Goal: Information Seeking & Learning: Find specific fact

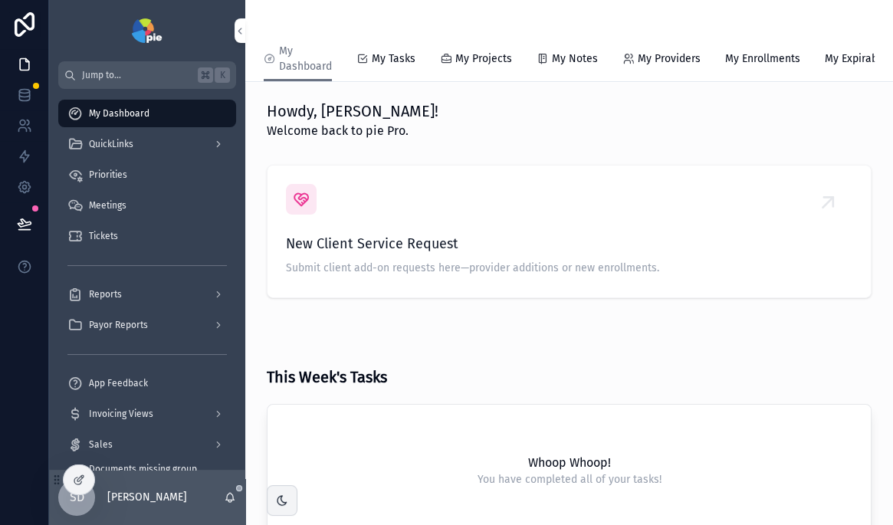
click at [181, 146] on div "QuickLinks" at bounding box center [146, 144] width 159 height 25
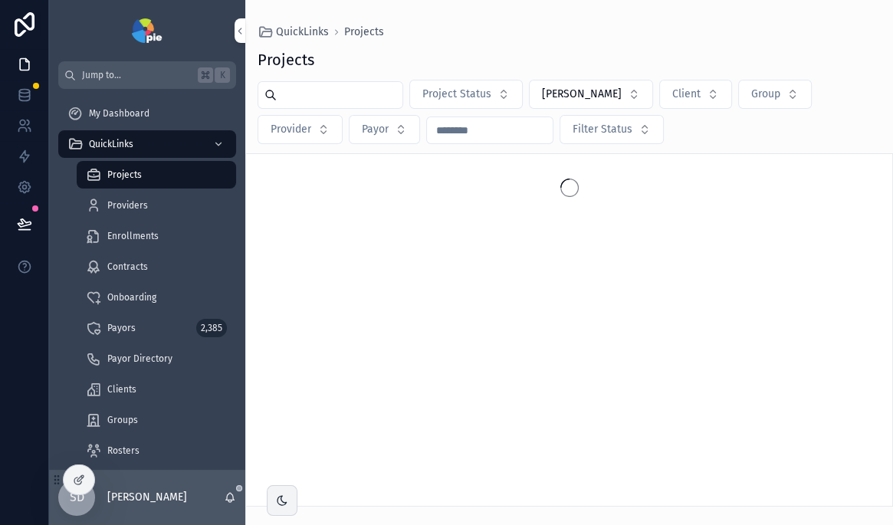
click at [149, 177] on div "Projects" at bounding box center [156, 174] width 141 height 25
click at [120, 172] on span "Projects" at bounding box center [124, 175] width 34 height 12
click at [572, 93] on span "Suzie Duke" at bounding box center [582, 94] width 80 height 15
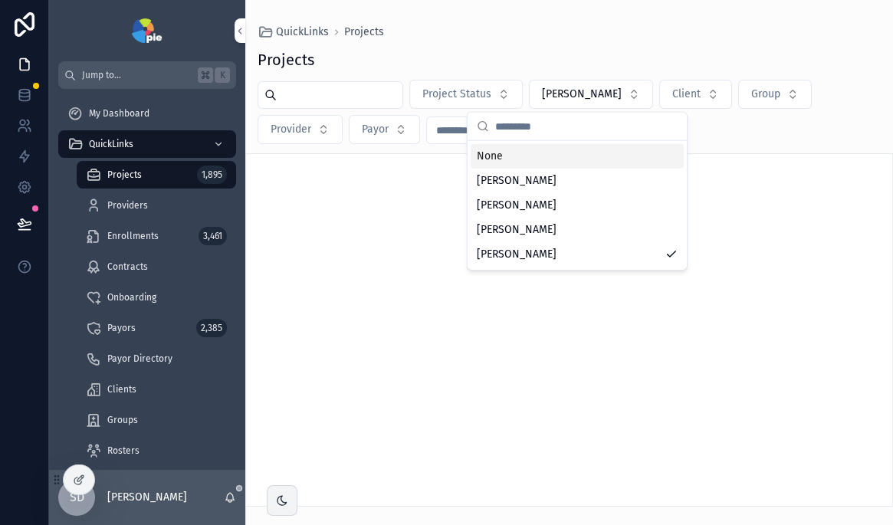
click at [497, 155] on div "None" at bounding box center [577, 156] width 213 height 25
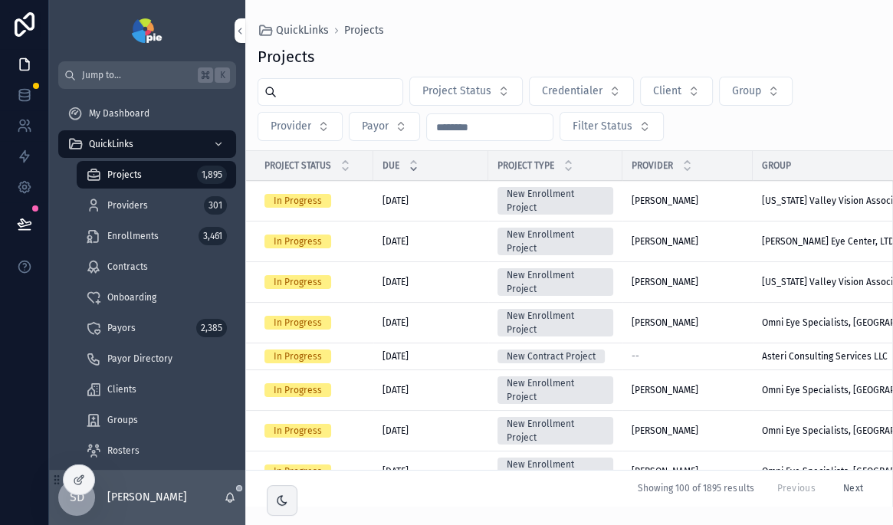
click at [486, 96] on span "Project Status" at bounding box center [456, 91] width 69 height 15
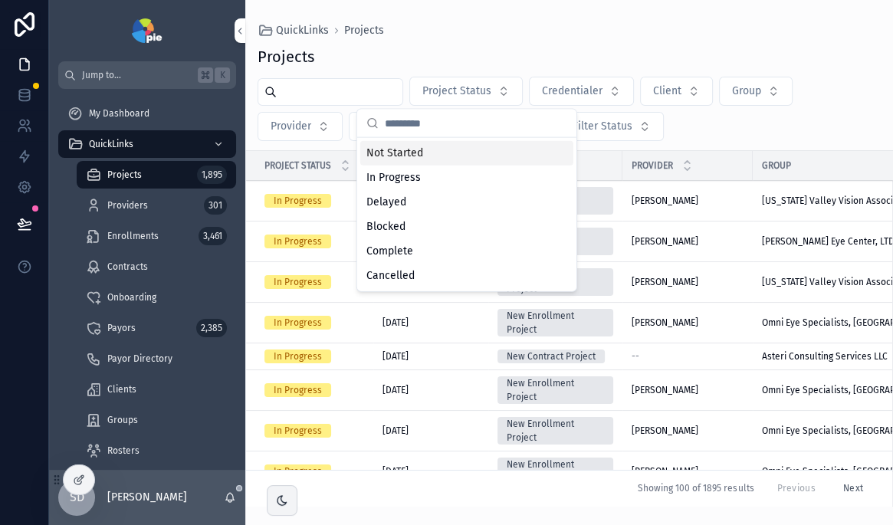
click at [343, 94] on input "scrollable content" at bounding box center [340, 91] width 126 height 21
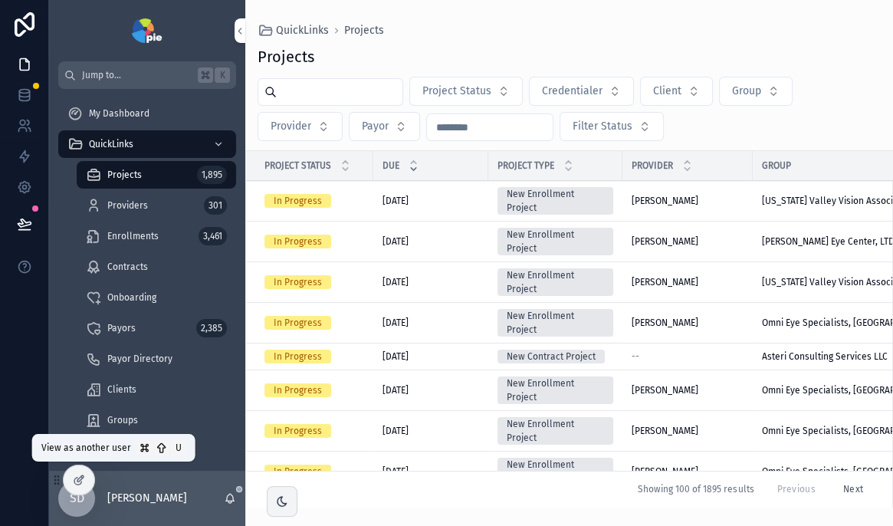
click at [0, 0] on icon at bounding box center [0, 0] width 0 height 0
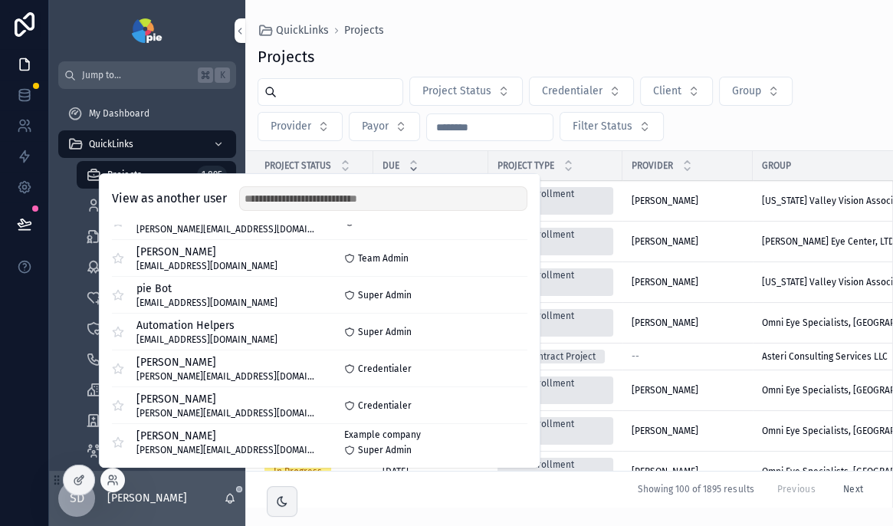
scroll to position [38, 0]
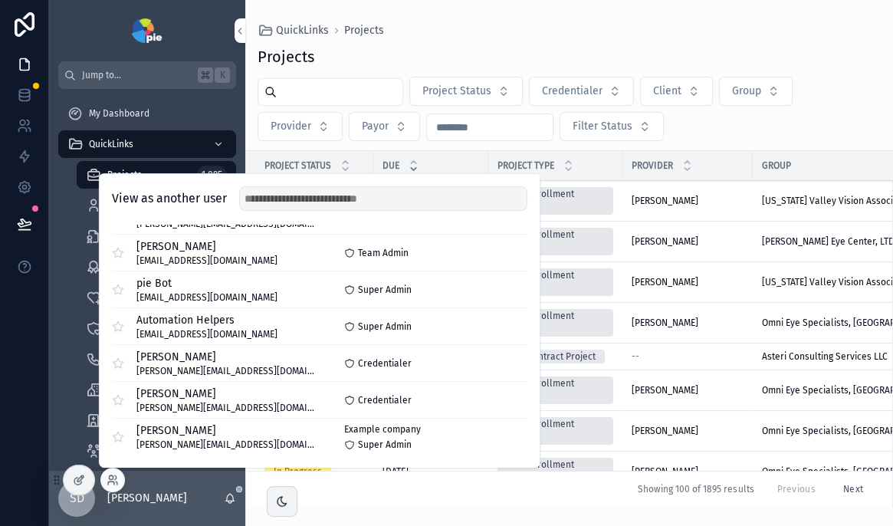
click at [0, 0] on button "Select" at bounding box center [0, 0] width 0 height 0
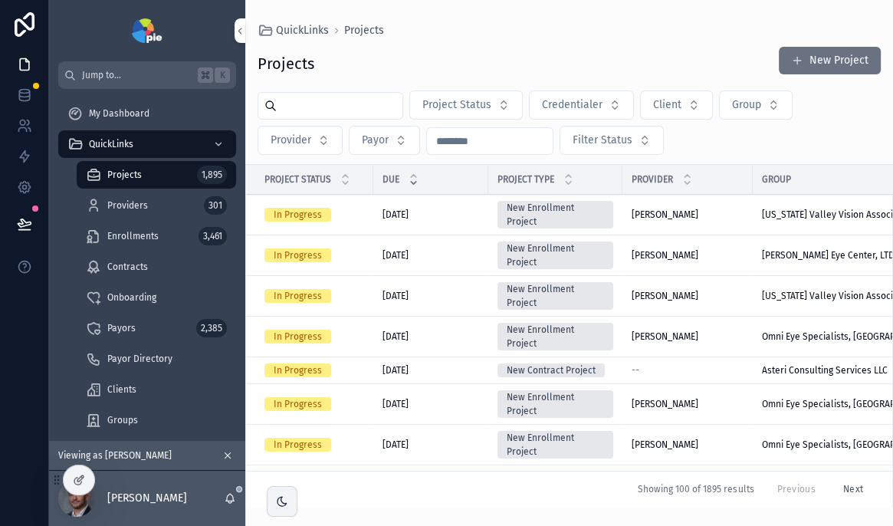
click at [452, 112] on span "Project Status" at bounding box center [456, 104] width 69 height 15
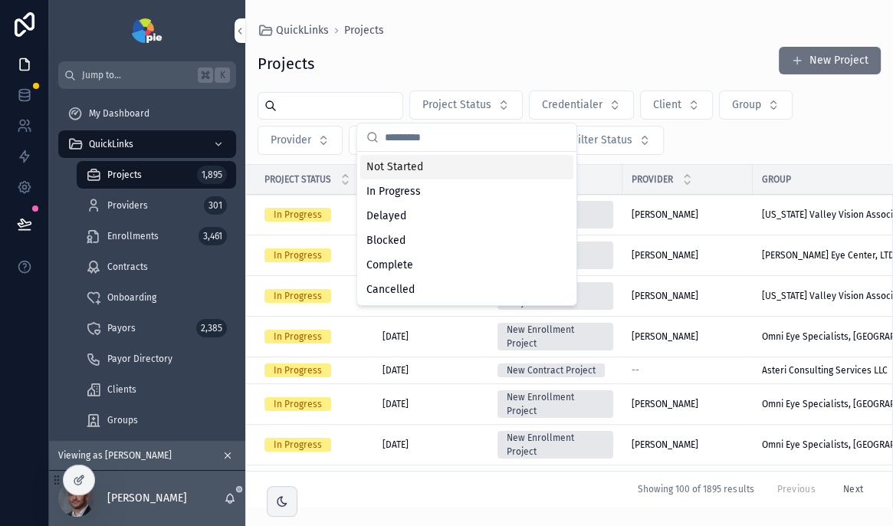
click at [452, 112] on span "Project Status" at bounding box center [456, 104] width 69 height 15
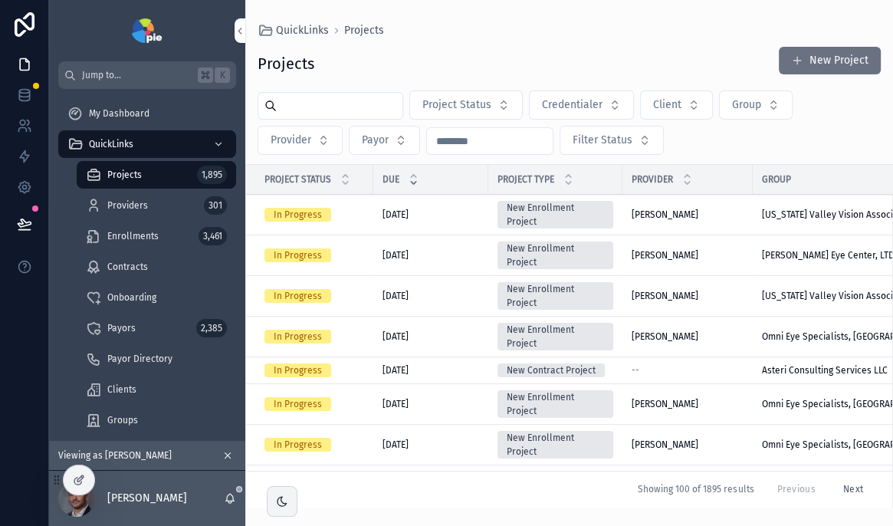
click at [452, 112] on span "Project Status" at bounding box center [456, 104] width 69 height 15
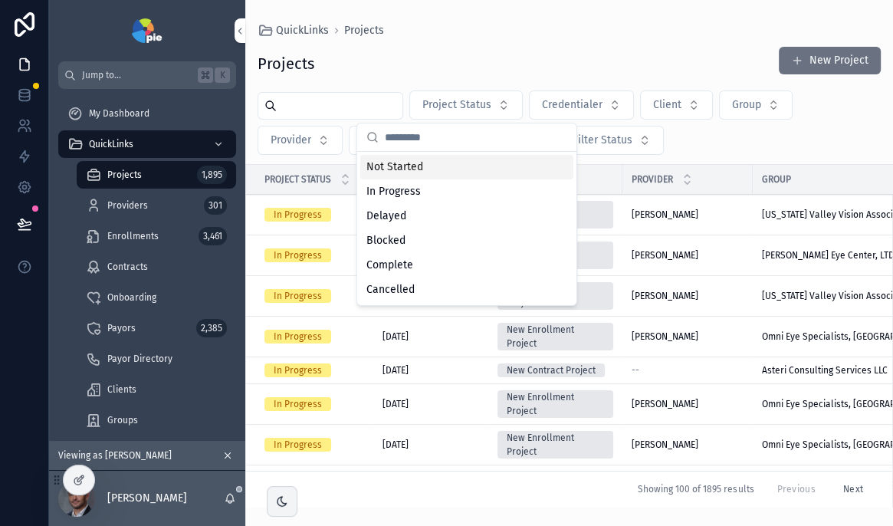
click at [429, 66] on div "Projects New Project" at bounding box center [568, 63] width 623 height 35
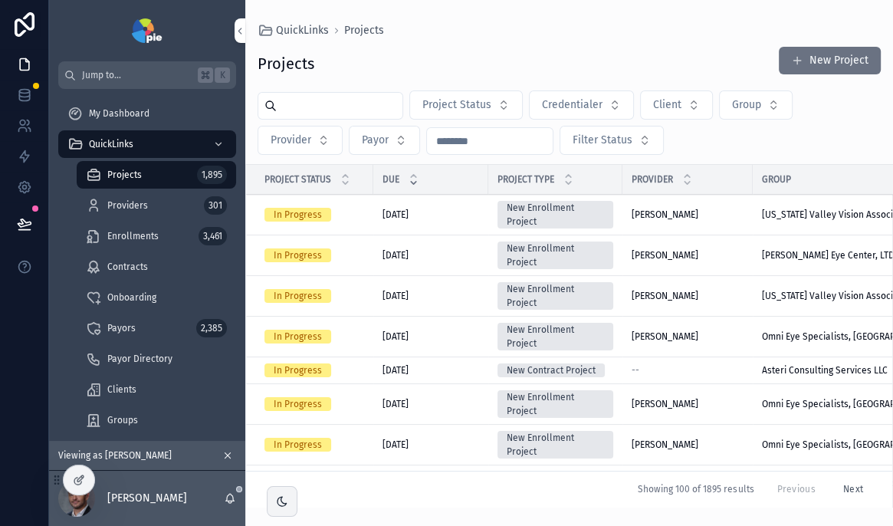
click at [312, 144] on button "Provider" at bounding box center [299, 140] width 85 height 29
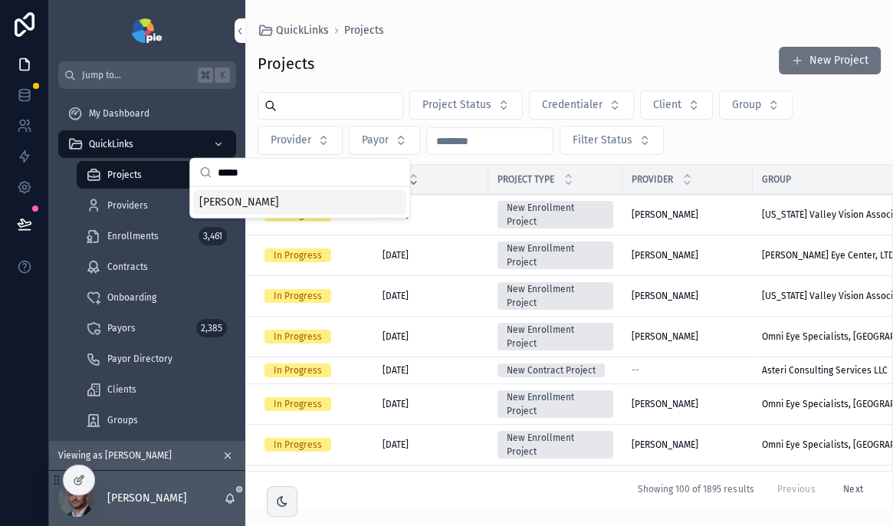
type input "*****"
click at [232, 205] on span "[PERSON_NAME]" at bounding box center [239, 202] width 80 height 15
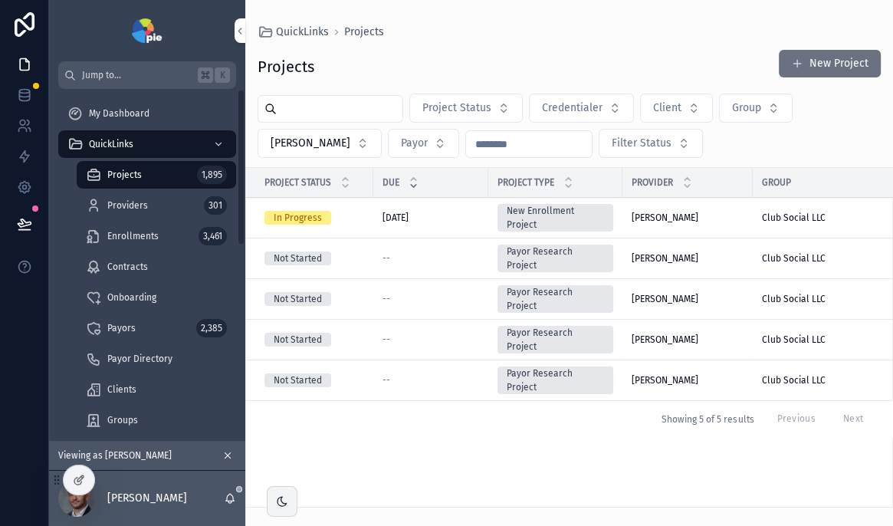
click at [405, 148] on button "Payor" at bounding box center [423, 143] width 71 height 29
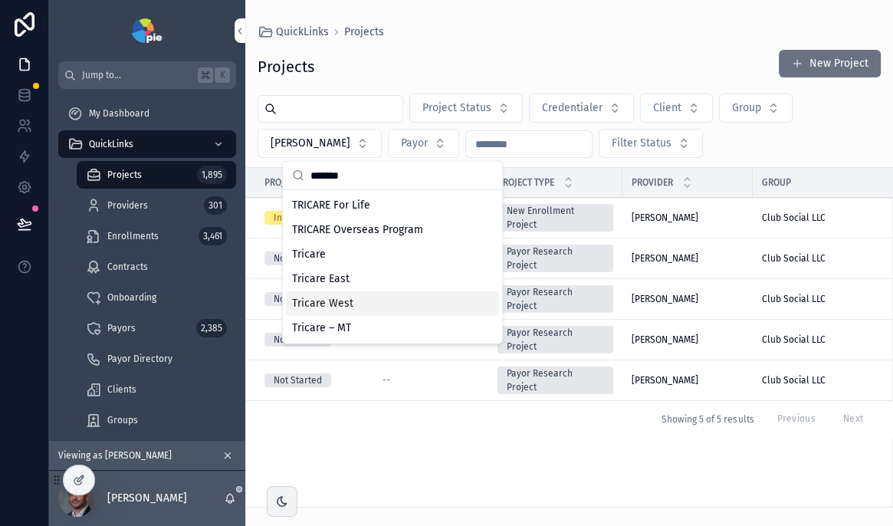
type input "*******"
click at [363, 303] on div "Tricare West" at bounding box center [392, 303] width 213 height 25
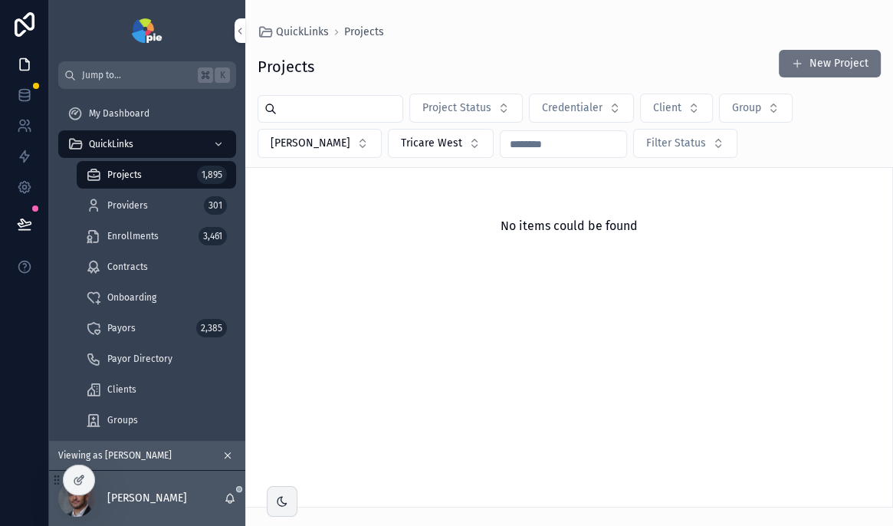
click at [503, 113] on button "Project Status" at bounding box center [465, 107] width 113 height 29
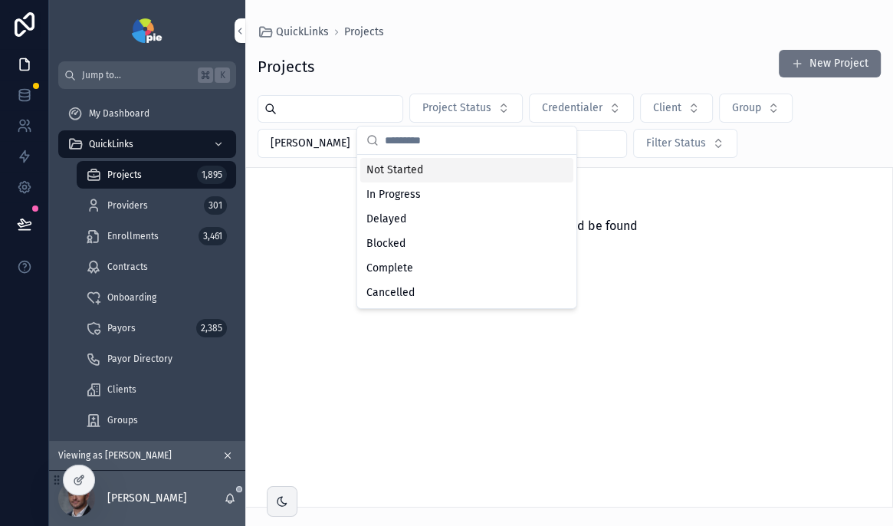
click at [427, 145] on input "scrollable content" at bounding box center [476, 140] width 182 height 28
click at [763, 140] on div "Project Status Credentialer Client Group [PERSON_NAME] Tricare West Filter Stat…" at bounding box center [569, 125] width 648 height 64
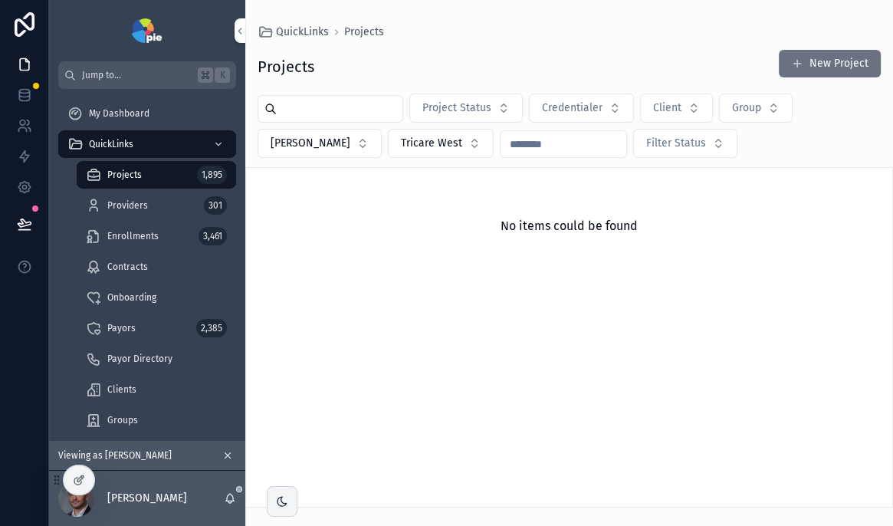
click at [435, 143] on button "Tricare West" at bounding box center [441, 143] width 106 height 29
click at [545, 45] on div "Projects New Project Project Status Credentialer Client Group [PERSON_NAME] Tri…" at bounding box center [569, 273] width 648 height 467
click at [834, 59] on button "New Project" at bounding box center [830, 64] width 102 height 28
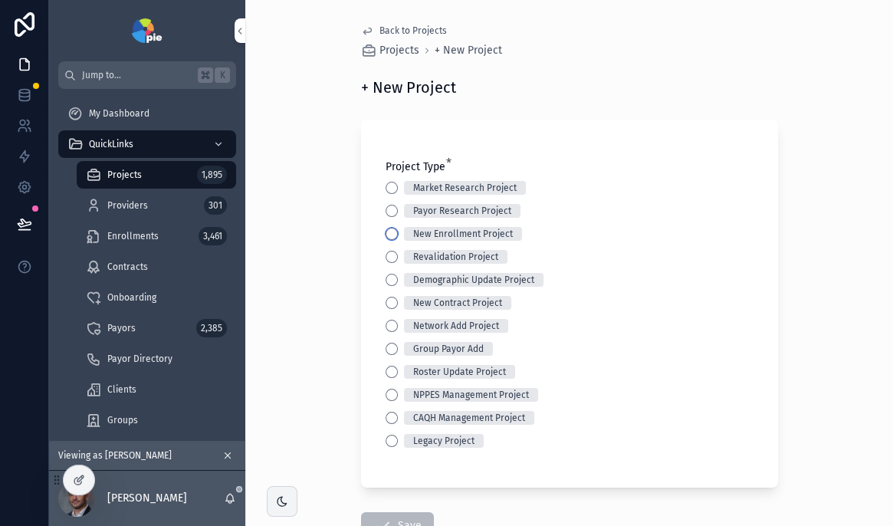
click at [387, 232] on button "New Enrollment Project" at bounding box center [391, 234] width 12 height 12
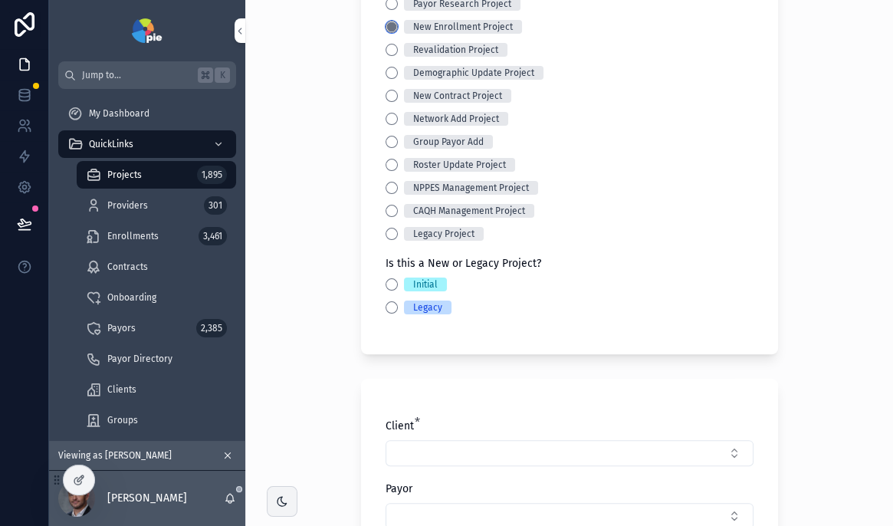
scroll to position [212, 0]
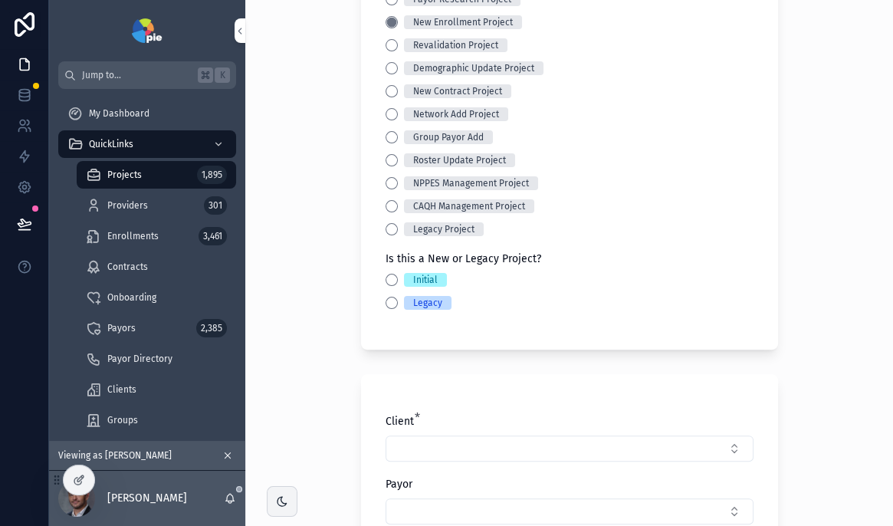
click at [649, 444] on button "Select Button" at bounding box center [569, 448] width 368 height 26
type input "***"
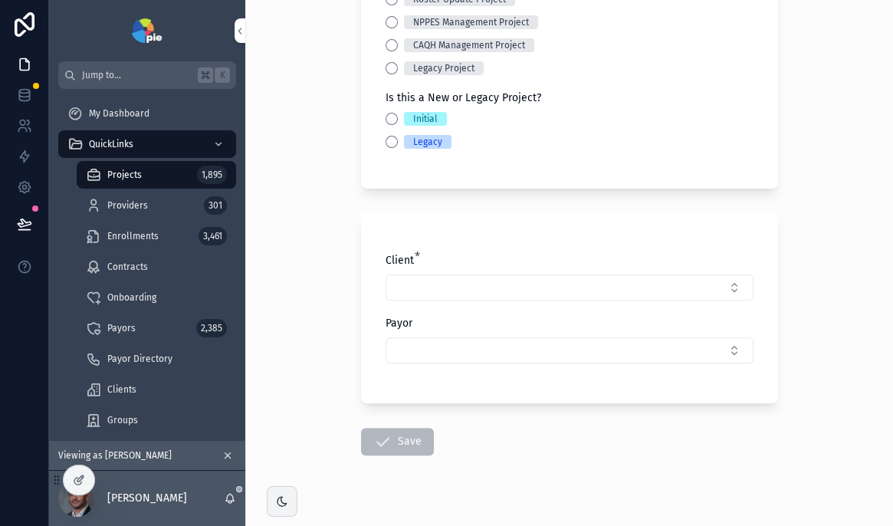
scroll to position [392, 0]
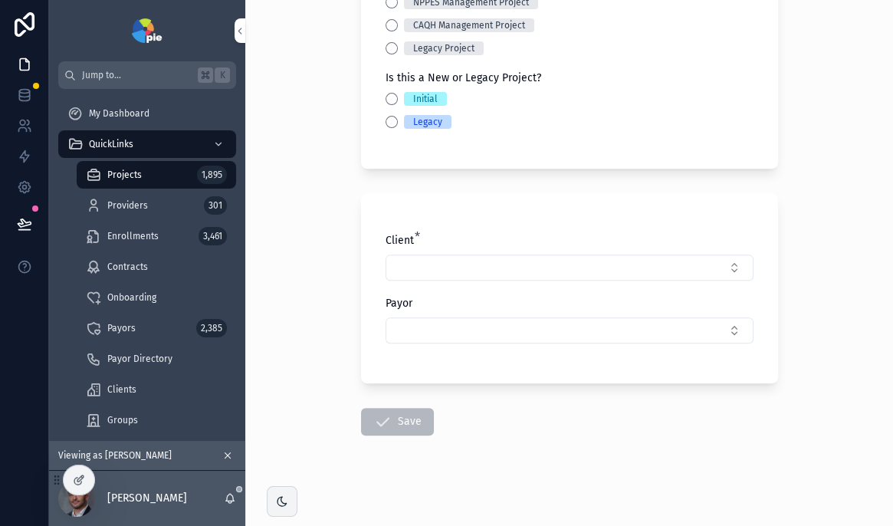
click at [408, 264] on button "Select Button" at bounding box center [569, 267] width 368 height 26
click at [759, 221] on div "Client * Payor" at bounding box center [569, 288] width 417 height 190
click at [432, 261] on button "Select Button" at bounding box center [569, 267] width 368 height 26
type input "*"
type input "****"
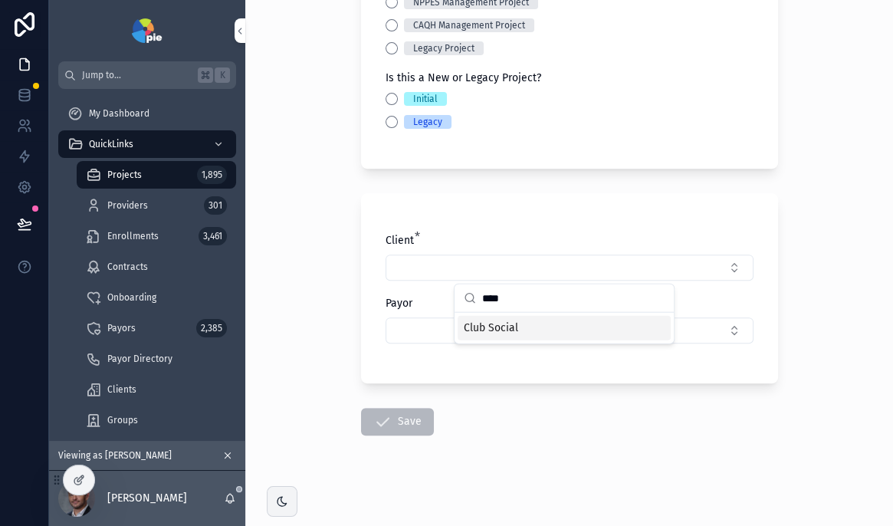
click at [487, 331] on span "Club Social" at bounding box center [491, 327] width 54 height 15
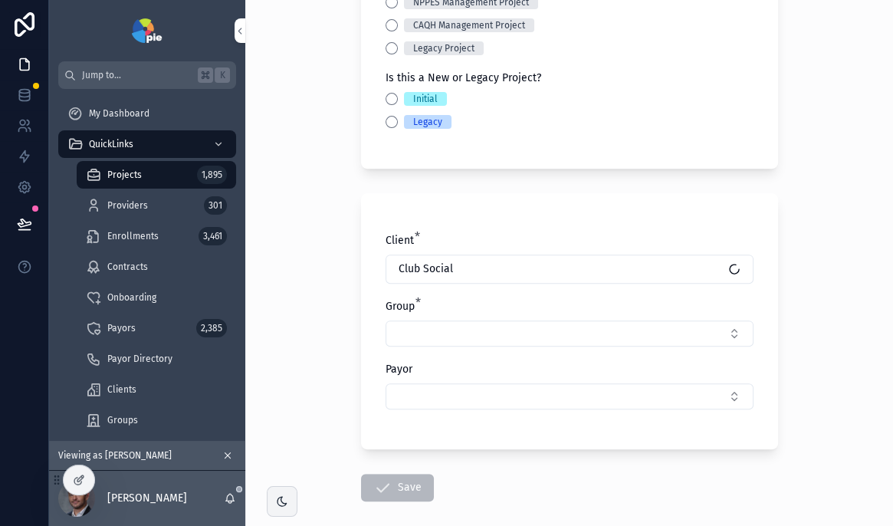
click at [517, 343] on button "Select Button" at bounding box center [569, 333] width 368 height 26
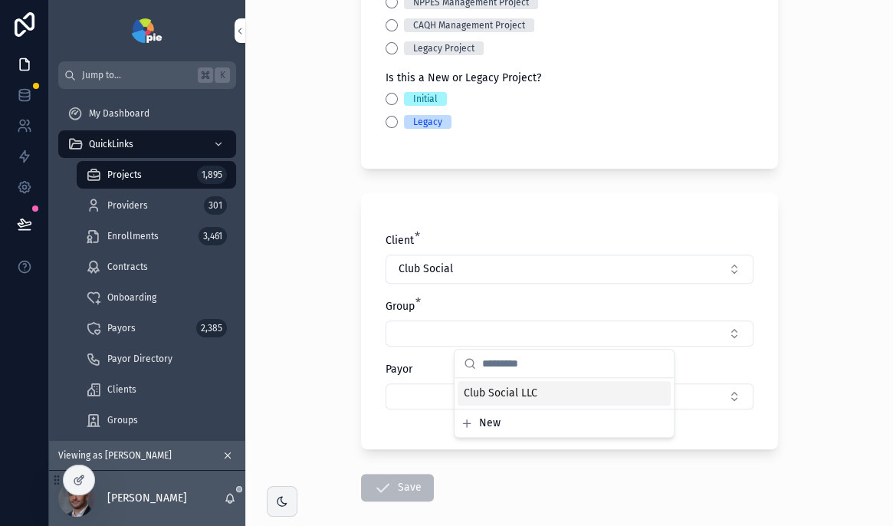
click at [524, 394] on span "Club Social LLC" at bounding box center [501, 392] width 74 height 15
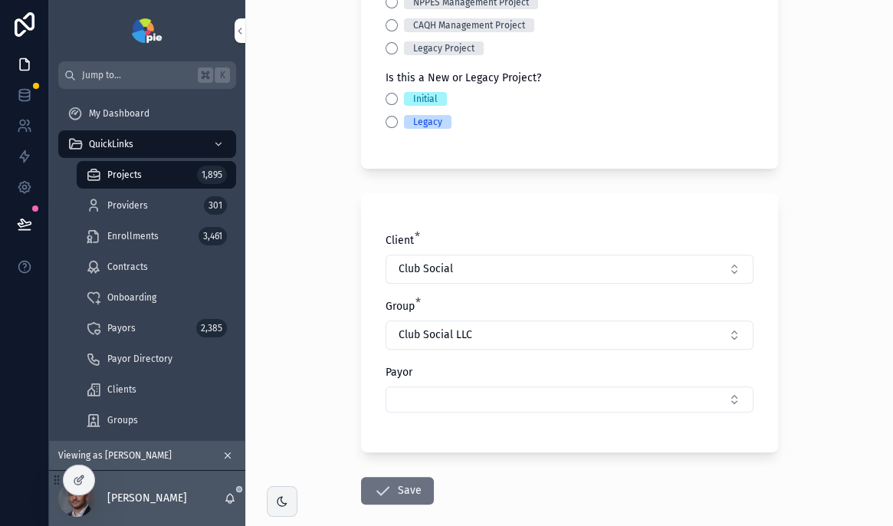
click at [531, 394] on button "Select Button" at bounding box center [569, 399] width 368 height 26
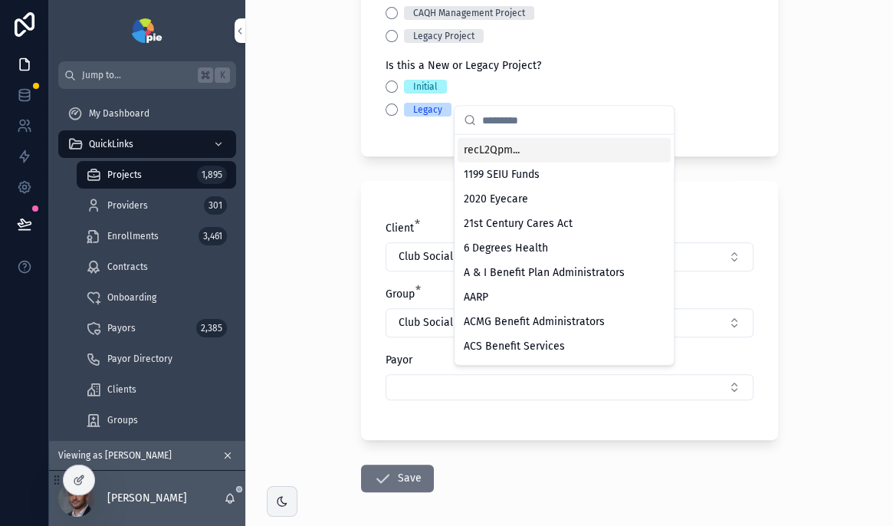
scroll to position [410, 0]
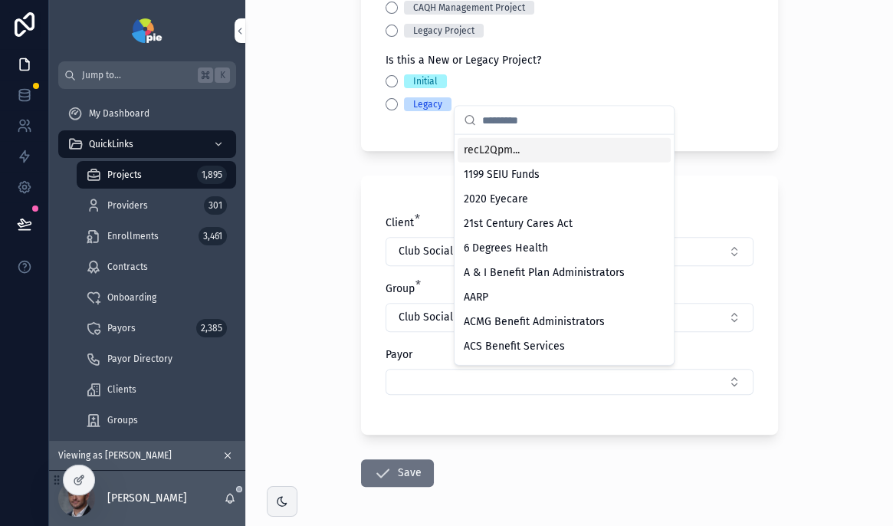
click at [535, 388] on button "Select Button" at bounding box center [569, 382] width 368 height 26
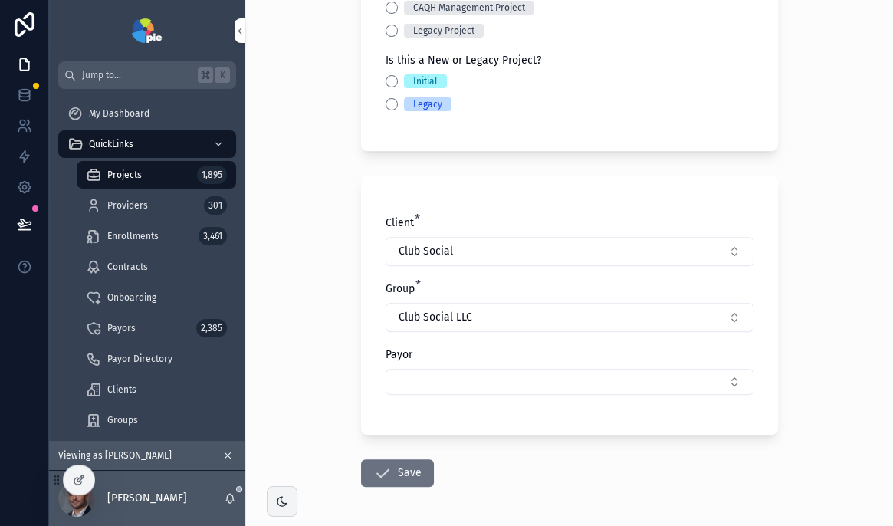
click at [535, 388] on button "Select Button" at bounding box center [569, 382] width 368 height 26
type input "***"
click at [387, 84] on button "Initial" at bounding box center [391, 81] width 12 height 12
click at [481, 381] on button "Select Button" at bounding box center [569, 382] width 368 height 26
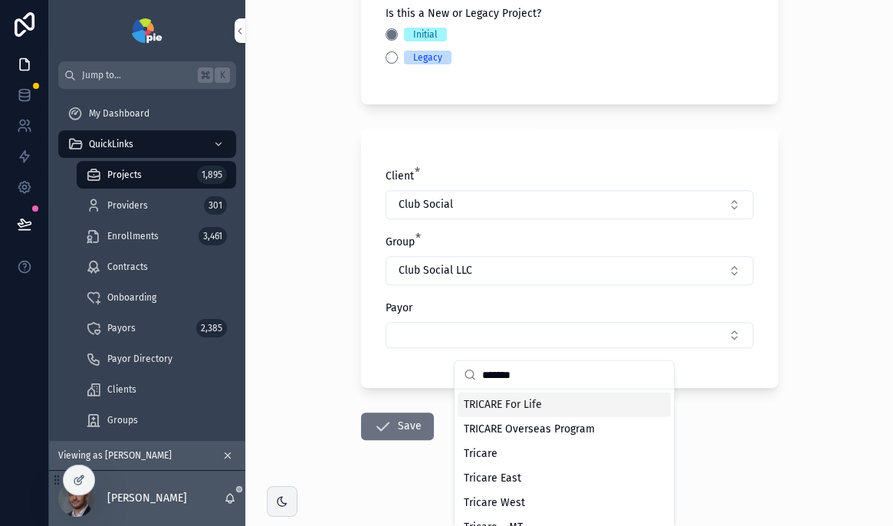
scroll to position [468, 0]
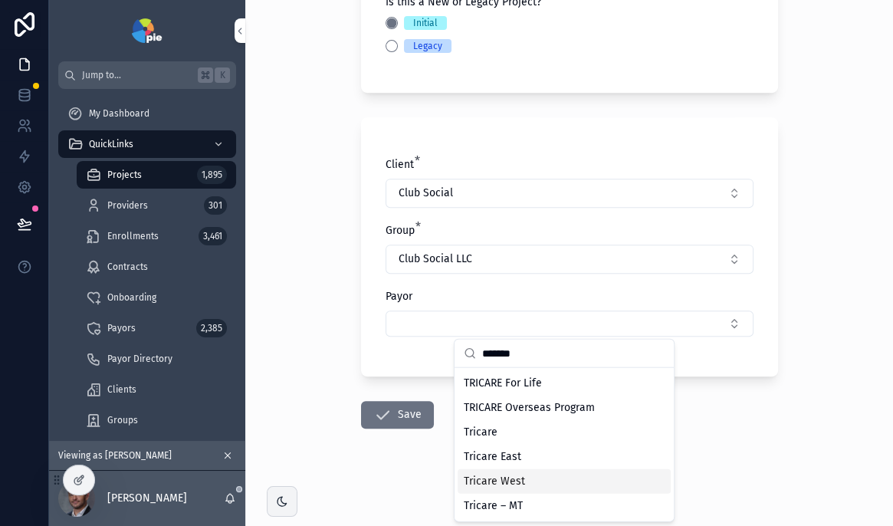
type input "*******"
click at [489, 485] on span "Tricare West" at bounding box center [494, 481] width 61 height 15
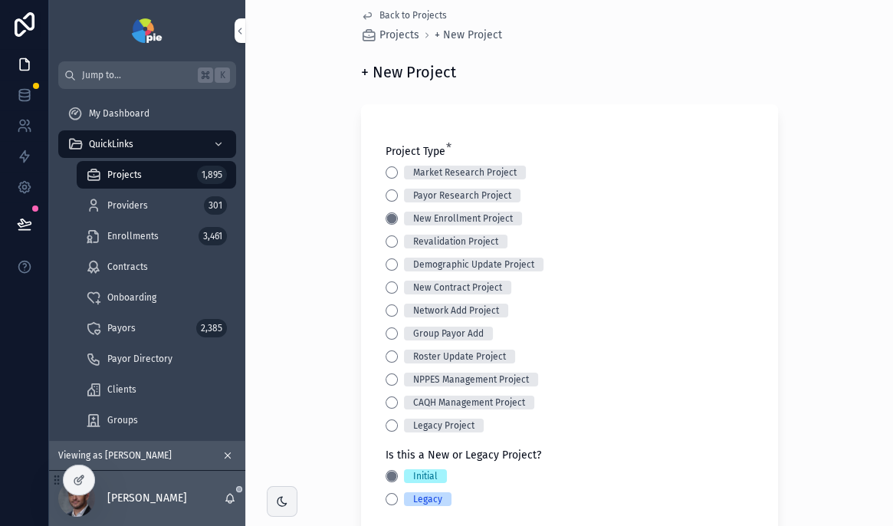
scroll to position [47, 0]
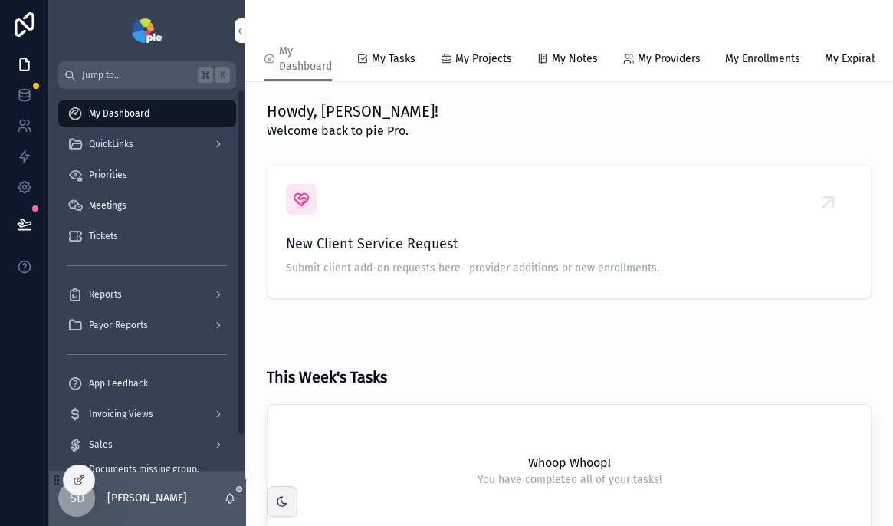
click at [241, 143] on div "My Dashboard QuickLinks Priorities Meetings Tickets Reports Payor Reports App F…" at bounding box center [147, 280] width 196 height 382
click at [213, 147] on icon "scrollable content" at bounding box center [218, 144] width 11 height 11
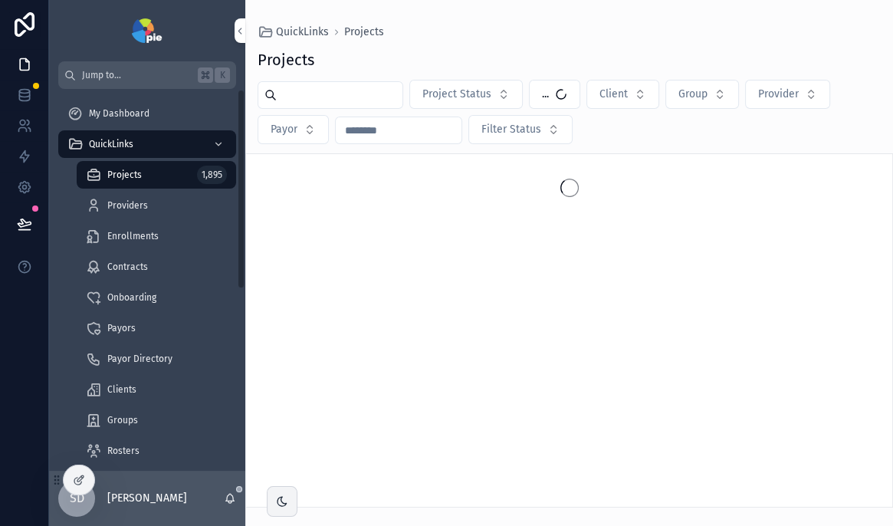
click at [162, 210] on div "Providers" at bounding box center [156, 205] width 141 height 25
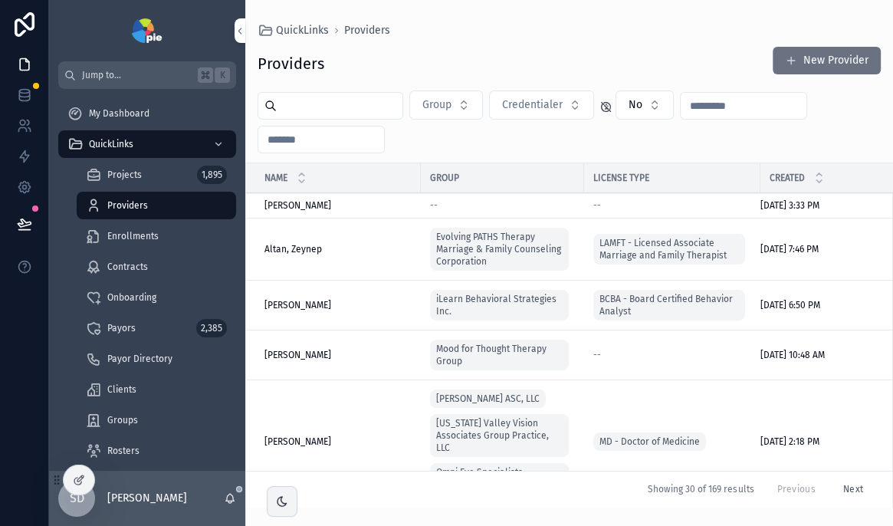
click at [349, 104] on input "scrollable content" at bounding box center [340, 105] width 126 height 21
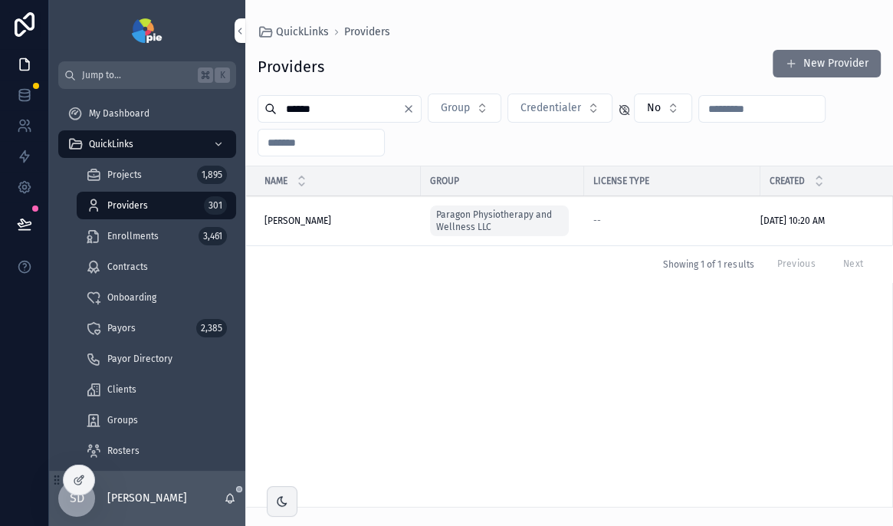
type input "******"
click at [299, 220] on span "Miller, Maggie" at bounding box center [297, 221] width 67 height 12
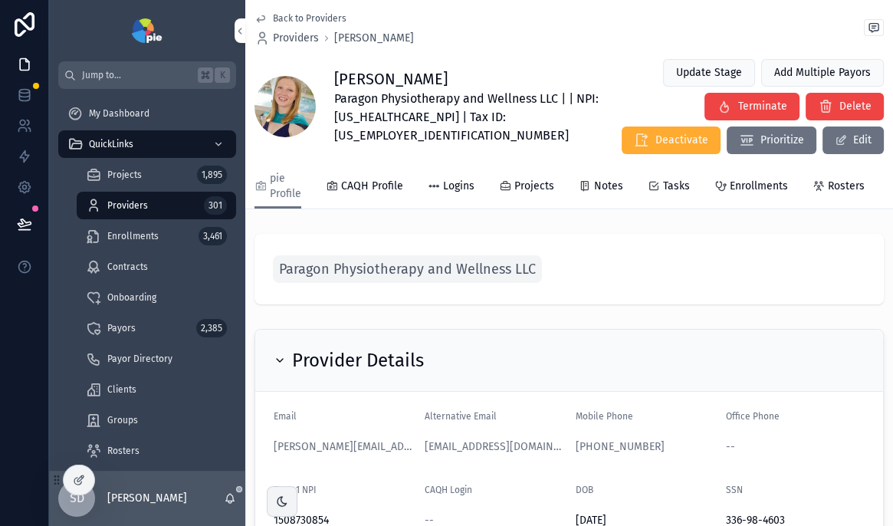
click at [140, 76] on span "Jump to..." at bounding box center [137, 75] width 110 height 12
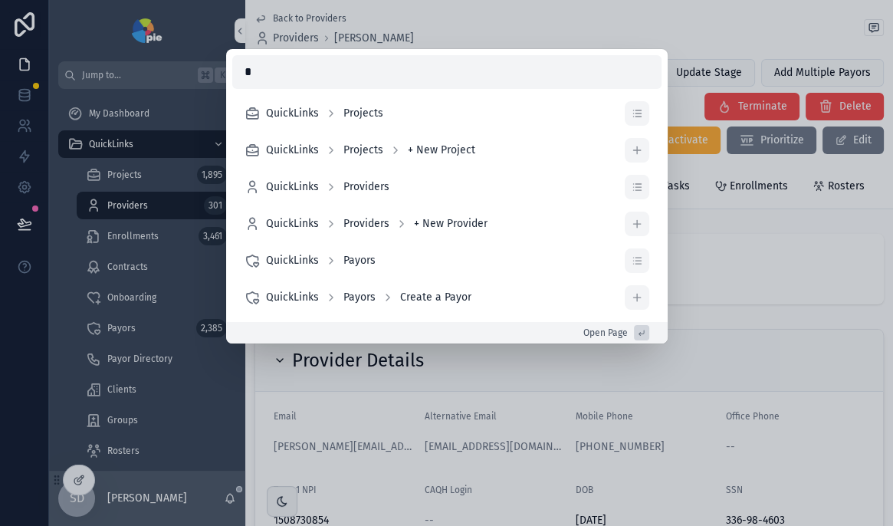
type input "*"
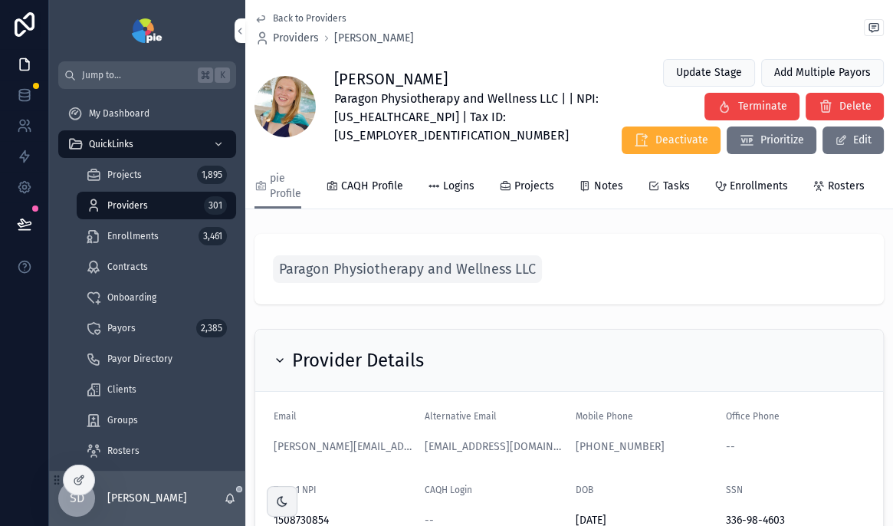
click at [777, 267] on div "My Dashboard QuickLinks QuickLinks Projects QuickLinks Projects + New Project Q…" at bounding box center [446, 263] width 893 height 526
click at [146, 307] on div "Onboarding" at bounding box center [156, 297] width 141 height 25
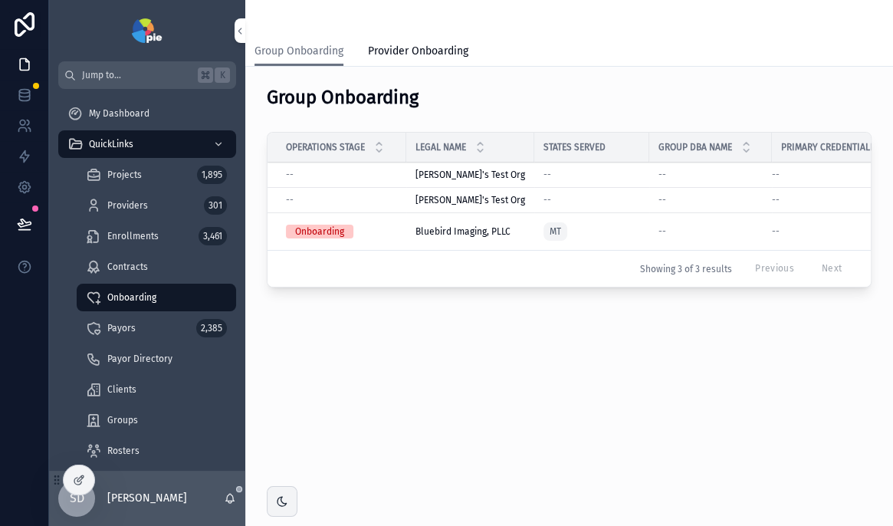
click at [126, 177] on span "Projects" at bounding box center [124, 175] width 34 height 12
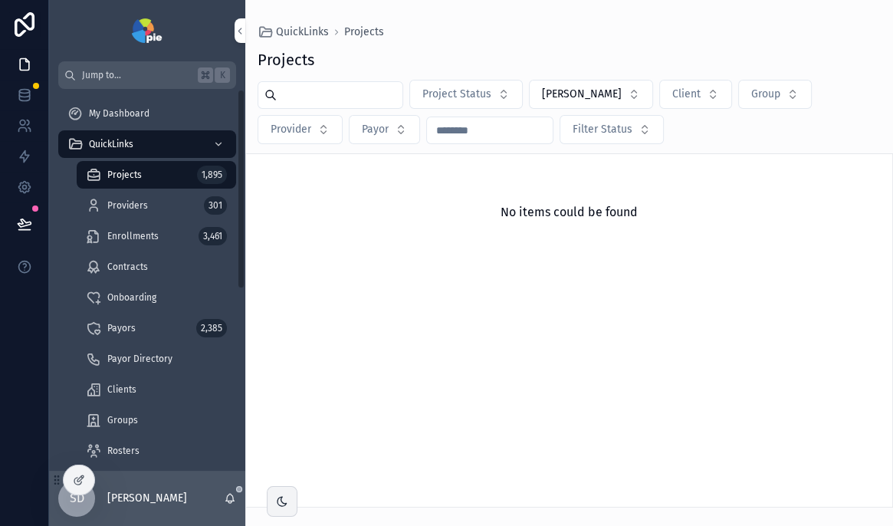
click at [107, 114] on span "My Dashboard" at bounding box center [119, 113] width 61 height 12
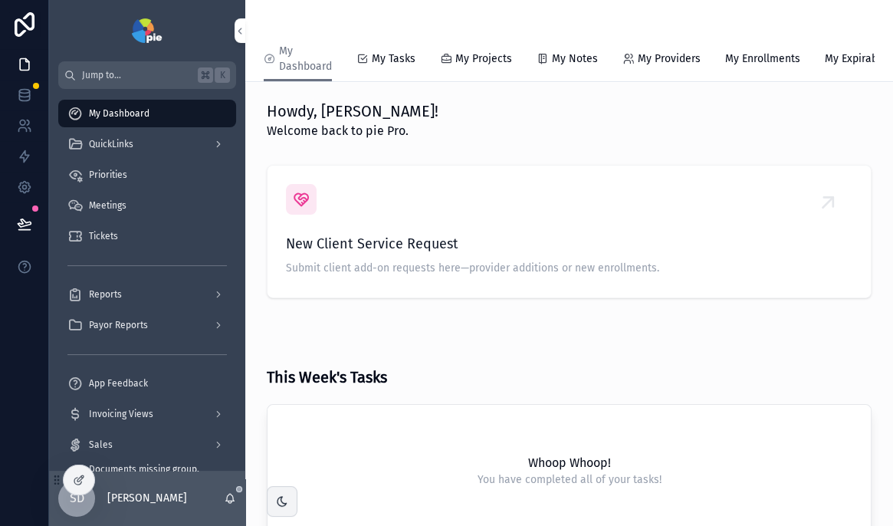
click at [213, 143] on icon "scrollable content" at bounding box center [218, 144] width 11 height 11
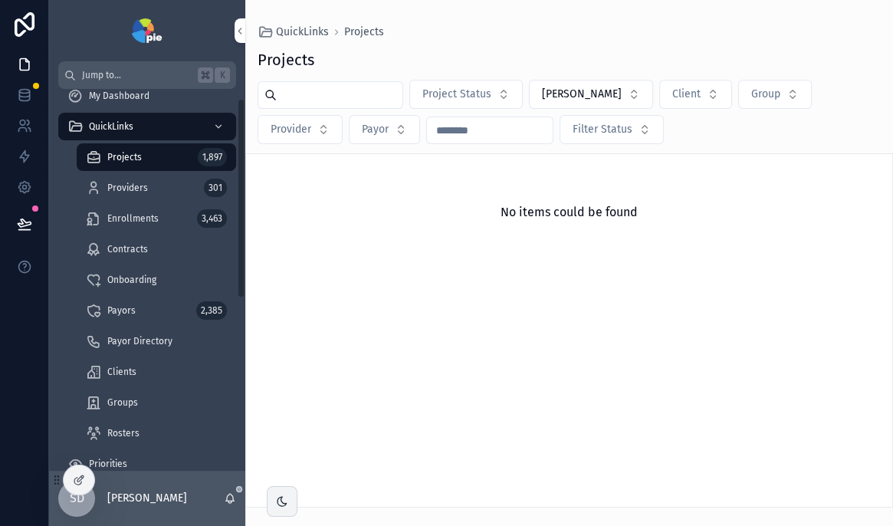
scroll to position [18, 0]
click at [139, 374] on div "Clients" at bounding box center [156, 371] width 141 height 25
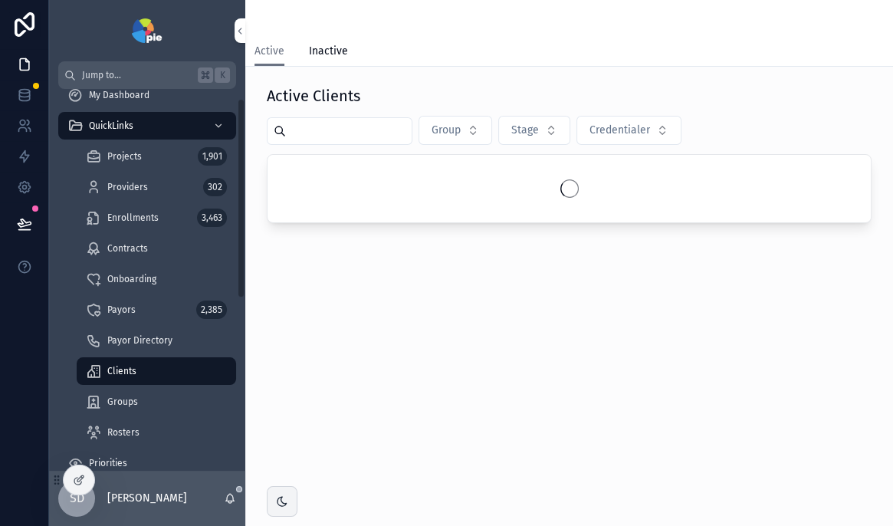
click at [139, 374] on div "Clients" at bounding box center [156, 371] width 141 height 25
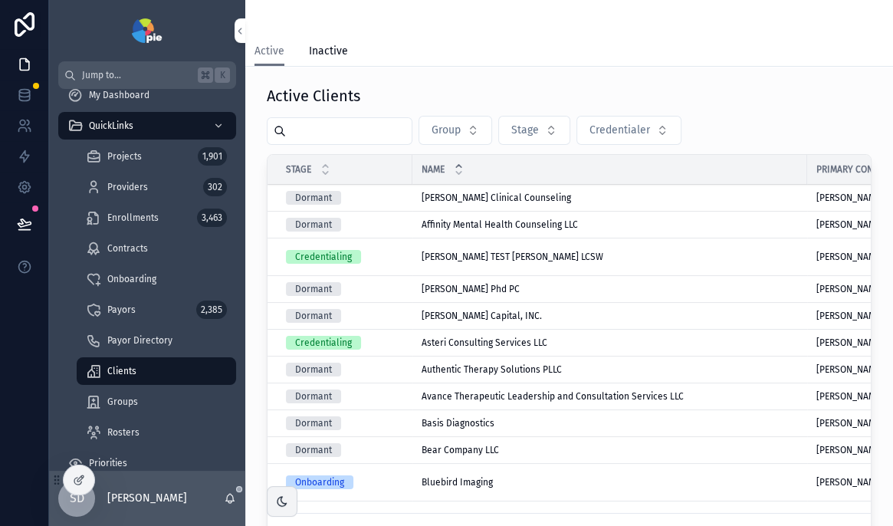
click at [308, 128] on input "scrollable content" at bounding box center [349, 130] width 126 height 21
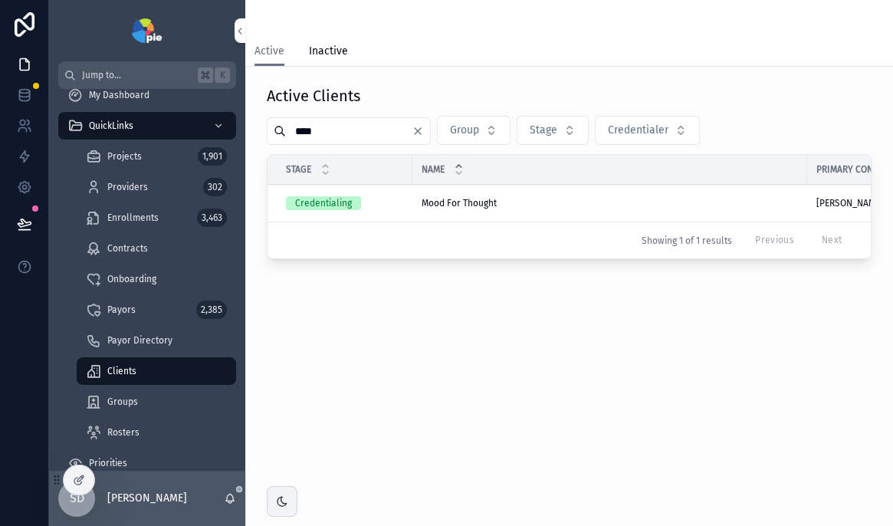
type input "****"
click at [466, 205] on span "Mood For Thought" at bounding box center [458, 203] width 75 height 12
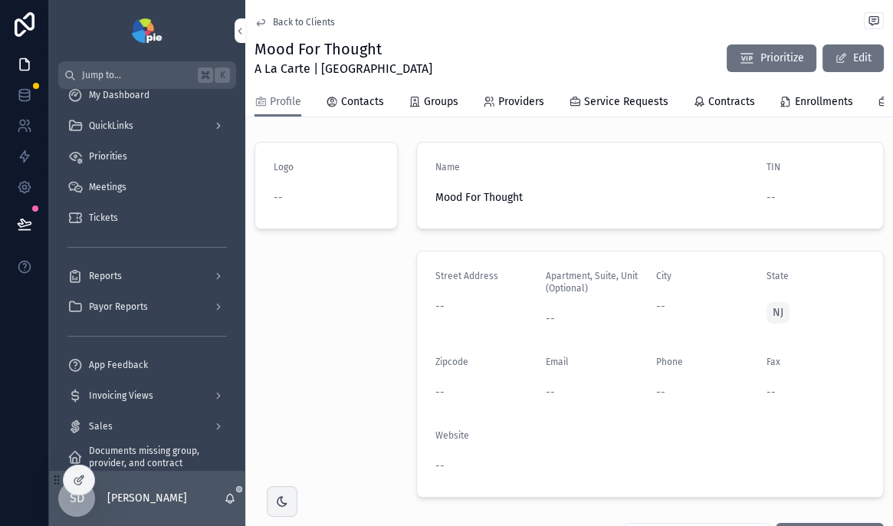
click at [510, 108] on span "Providers" at bounding box center [521, 101] width 46 height 15
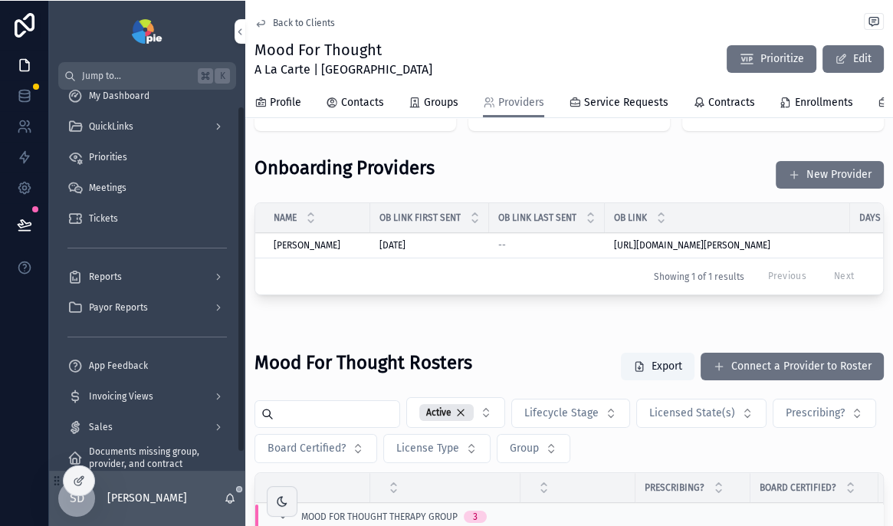
scroll to position [91, 0]
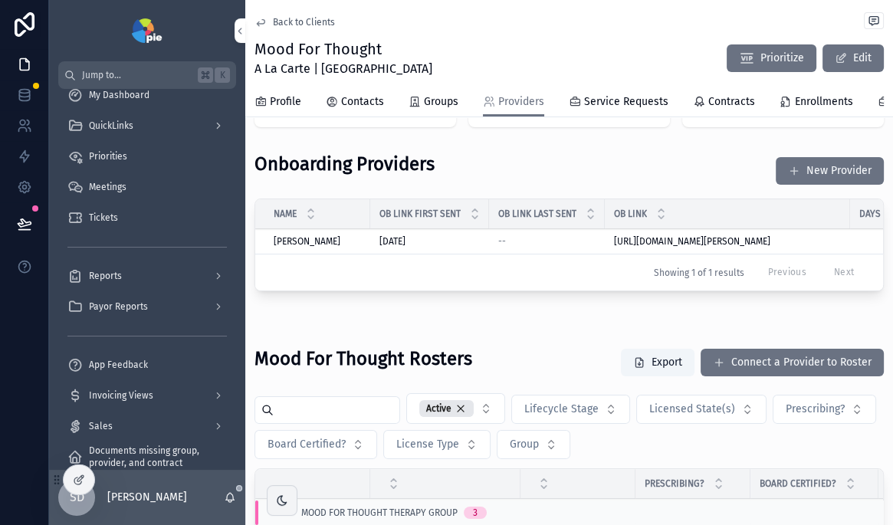
click at [0, 0] on icon "scrollable content" at bounding box center [0, 0] width 0 height 0
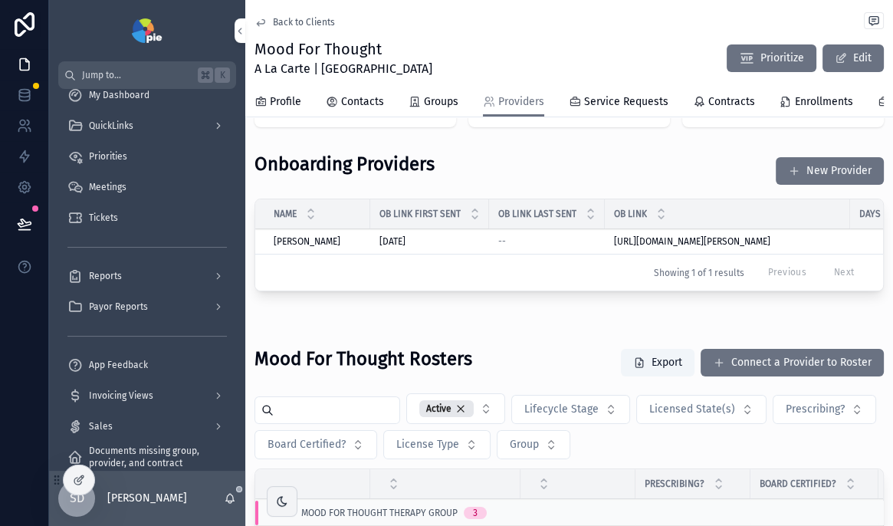
click at [0, 0] on icon "scrollable content" at bounding box center [0, 0] width 0 height 0
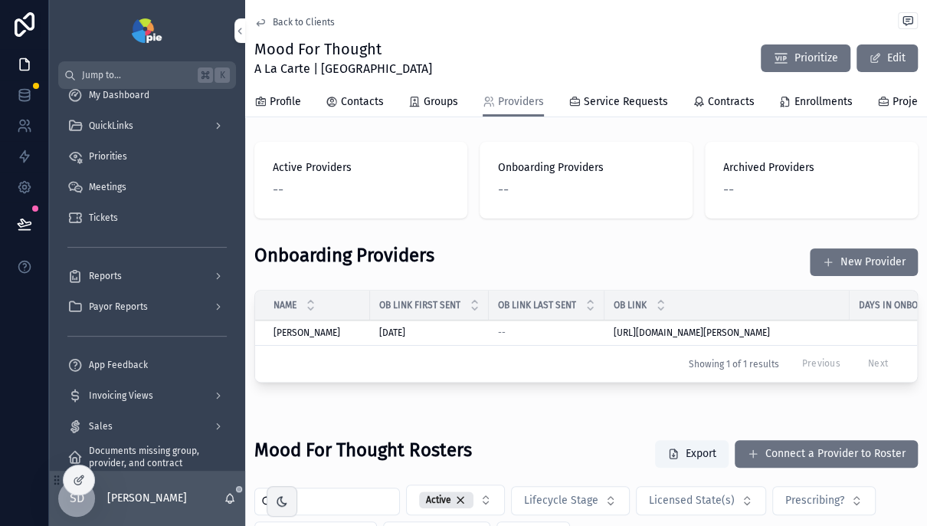
scroll to position [0, 0]
click at [189, 130] on div "QuickLinks" at bounding box center [146, 125] width 159 height 25
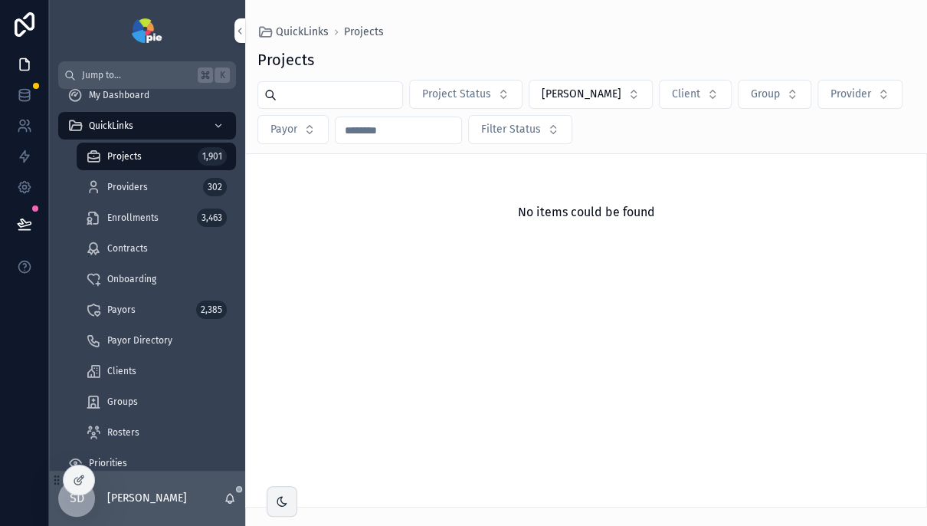
click at [162, 185] on div "Providers 302" at bounding box center [156, 187] width 141 height 25
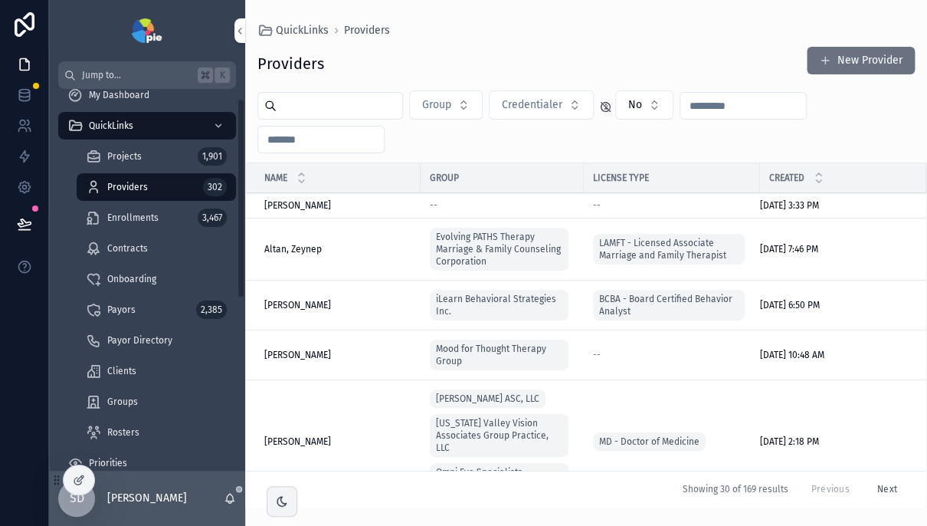
click at [327, 110] on input "scrollable content" at bounding box center [340, 105] width 126 height 21
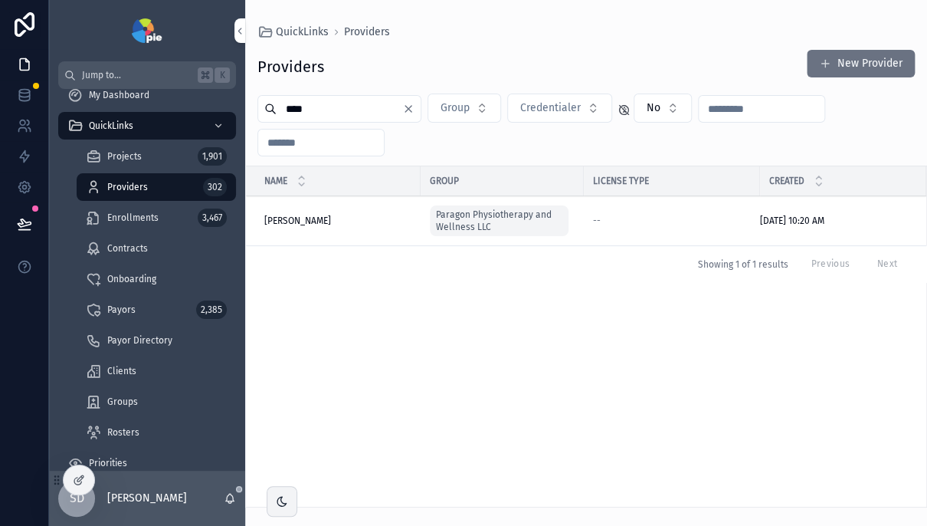
type input "****"
click at [372, 219] on div "Miller, Maggie Miller, Maggie" at bounding box center [337, 221] width 147 height 12
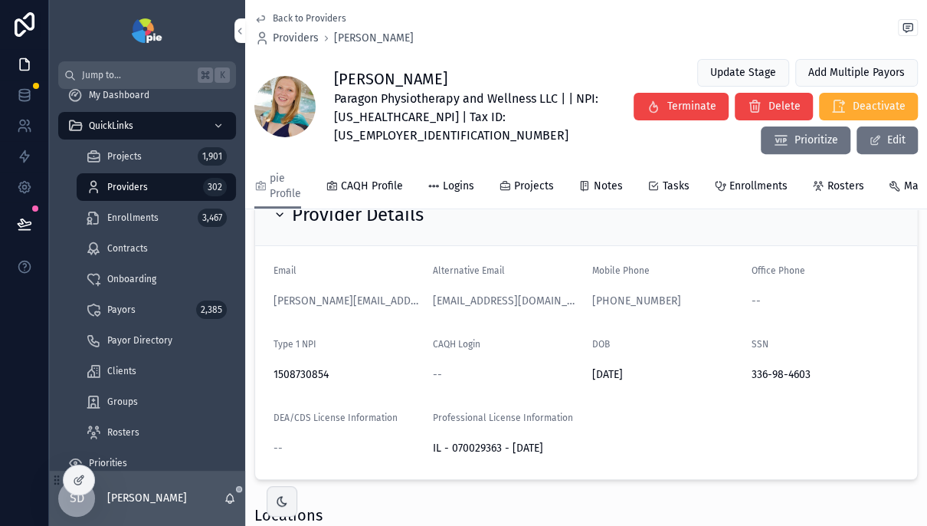
scroll to position [172, 0]
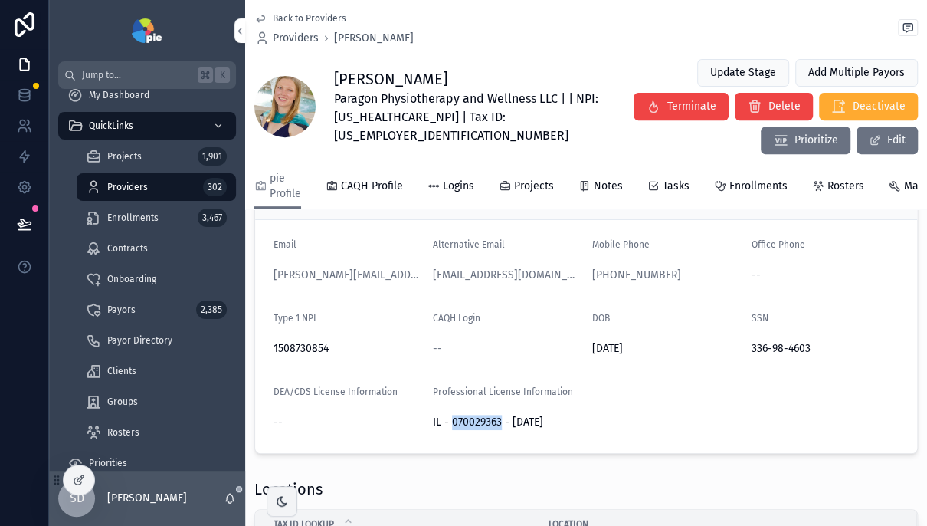
drag, startPoint x: 499, startPoint y: 429, endPoint x: 450, endPoint y: 427, distance: 49.1
click at [450, 427] on span "IL - 070029363 - 09/30/2026" at bounding box center [506, 422] width 147 height 15
copy span "070029363"
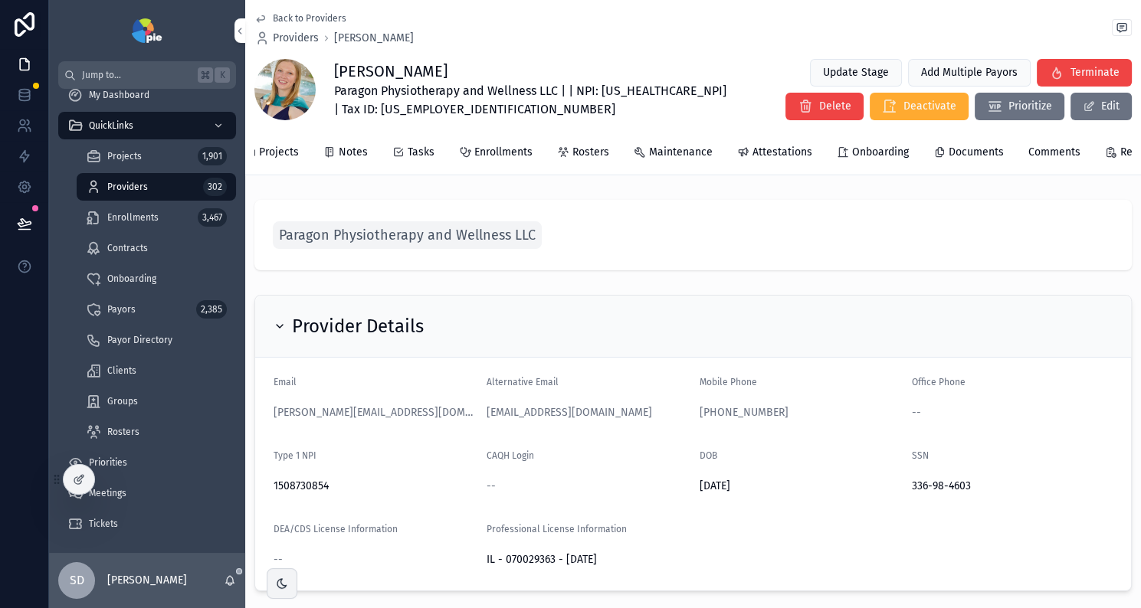
scroll to position [0, 278]
click at [892, 158] on span "Documents" at bounding box center [955, 152] width 55 height 15
